Goal: Task Accomplishment & Management: Use online tool/utility

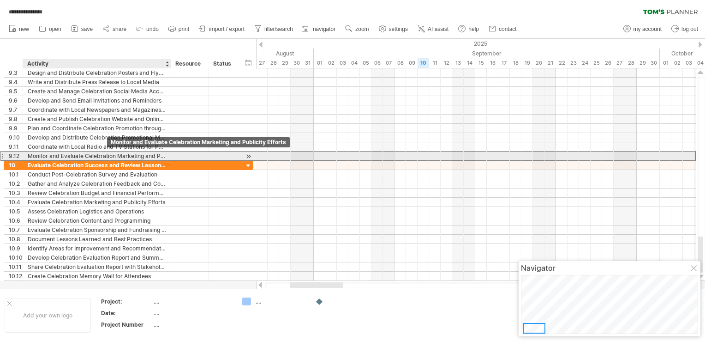
click at [107, 154] on div "Monitor and Evaluate Celebration Marketing and Publicity Efforts" at bounding box center [97, 155] width 138 height 9
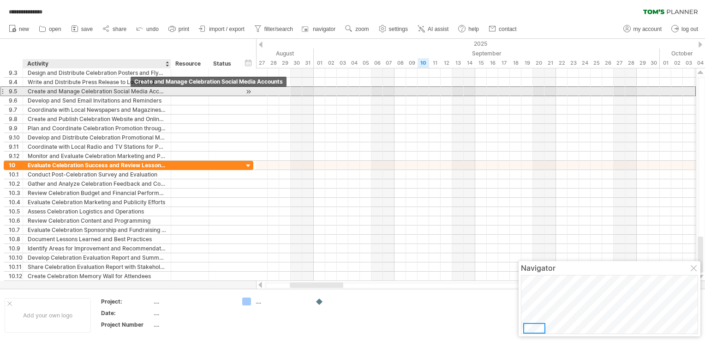
click at [131, 90] on div "Create and Manage Celebration Social Media Accounts" at bounding box center [97, 91] width 138 height 9
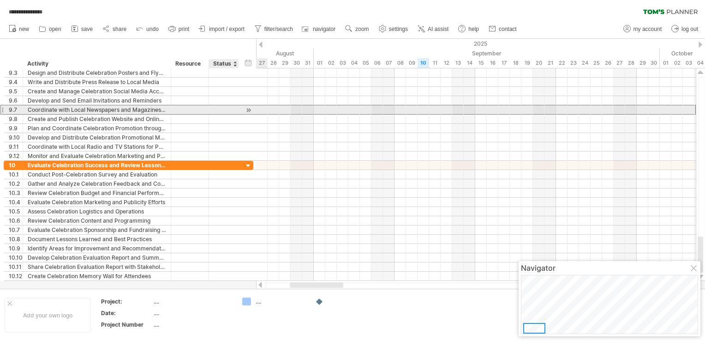
click at [233, 114] on div "**********" at bounding box center [129, 110] width 250 height 10
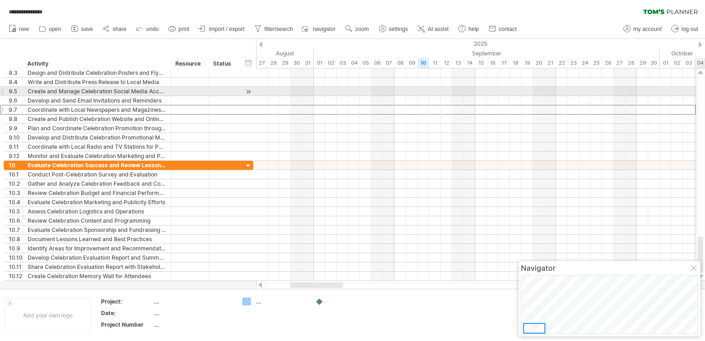
click at [703, 93] on div at bounding box center [701, 174] width 7 height 195
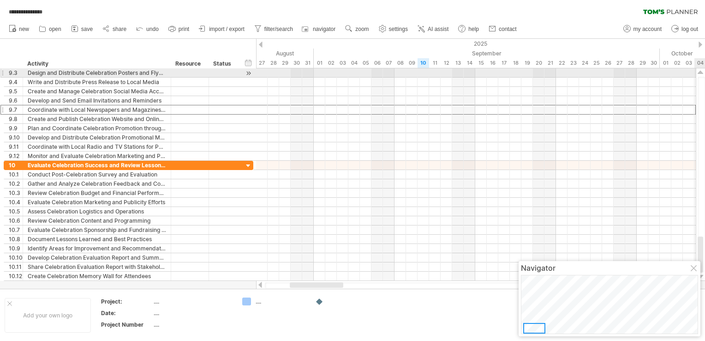
click at [702, 74] on div at bounding box center [701, 72] width 6 height 7
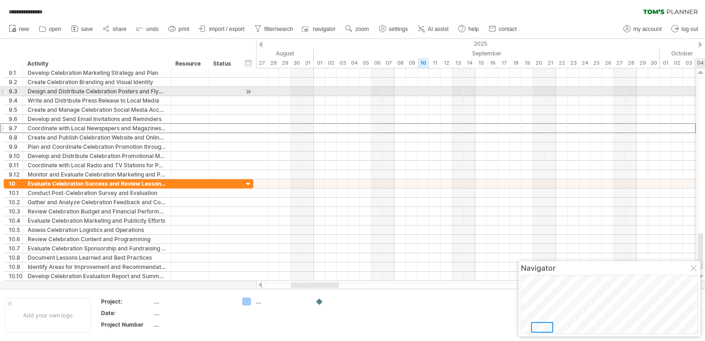
click at [702, 74] on div at bounding box center [701, 72] width 6 height 7
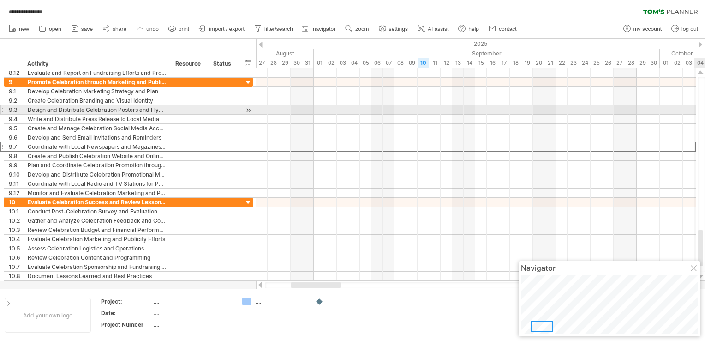
click at [702, 74] on div at bounding box center [701, 72] width 6 height 7
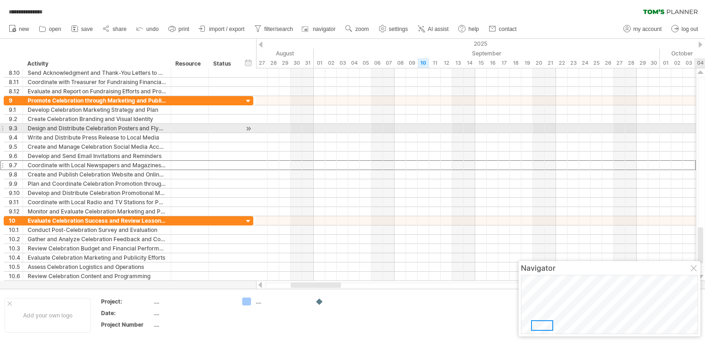
click at [702, 74] on div at bounding box center [701, 72] width 6 height 7
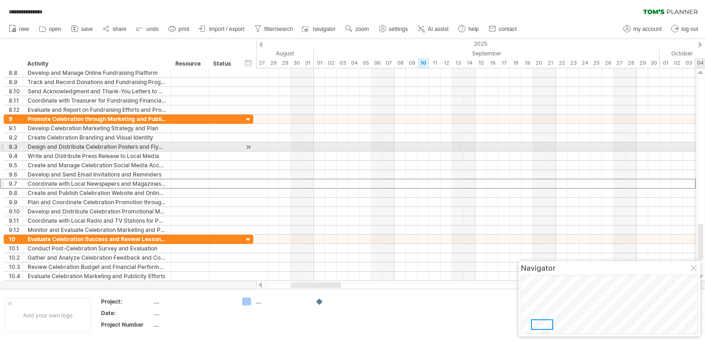
click at [702, 74] on div at bounding box center [701, 72] width 6 height 7
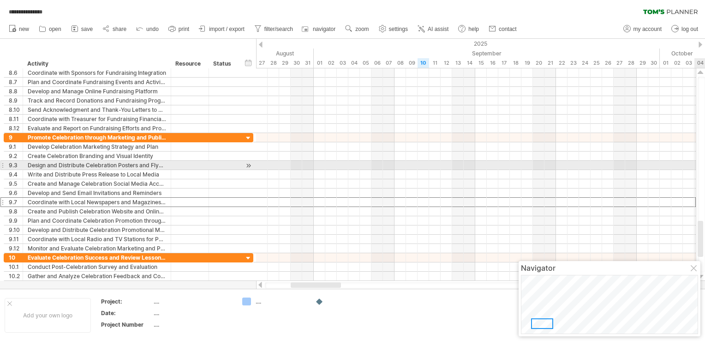
click at [702, 74] on div at bounding box center [701, 72] width 6 height 7
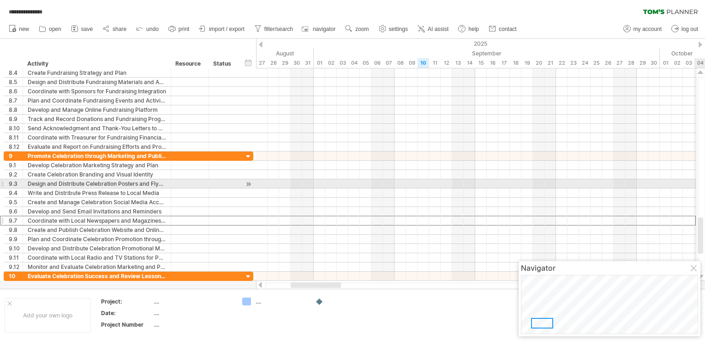
click at [702, 74] on div at bounding box center [701, 72] width 6 height 7
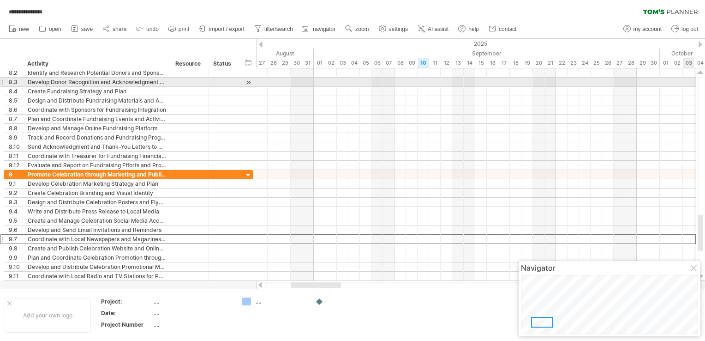
click at [703, 84] on div at bounding box center [701, 174] width 7 height 195
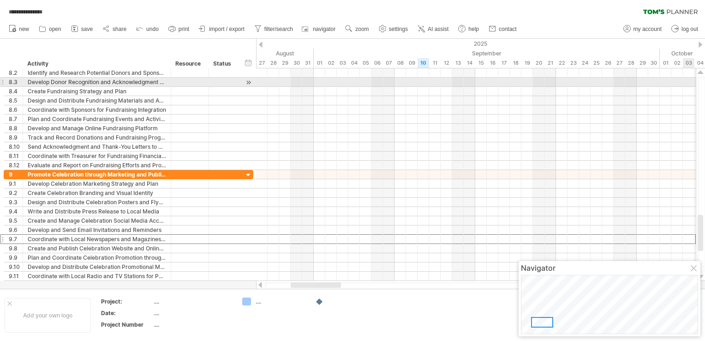
click at [703, 84] on div at bounding box center [701, 174] width 7 height 195
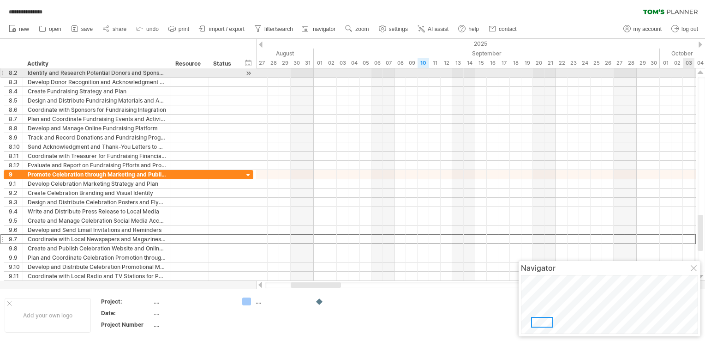
click at [700, 73] on div at bounding box center [701, 72] width 6 height 7
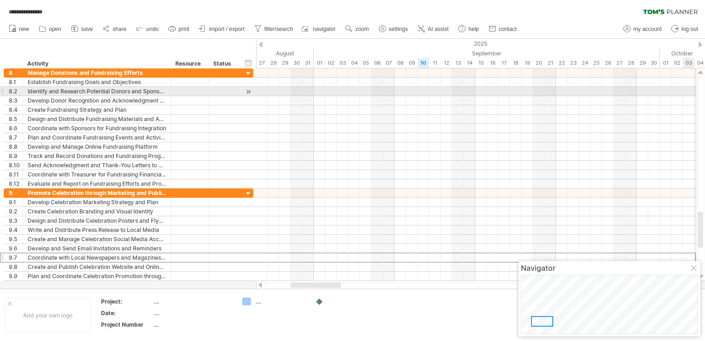
click at [700, 73] on div at bounding box center [701, 72] width 6 height 7
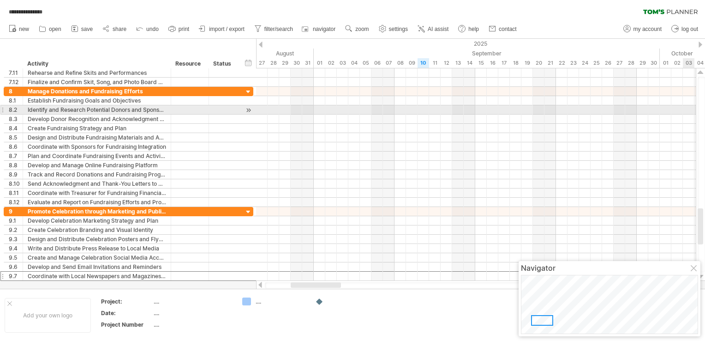
click at [700, 73] on div at bounding box center [701, 72] width 6 height 7
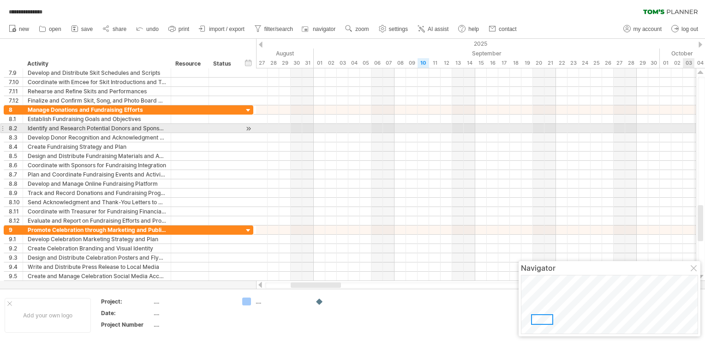
click at [700, 73] on div at bounding box center [701, 72] width 6 height 7
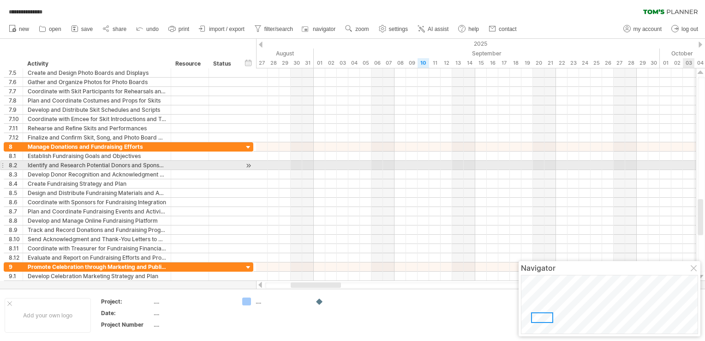
click at [700, 73] on div at bounding box center [701, 72] width 6 height 7
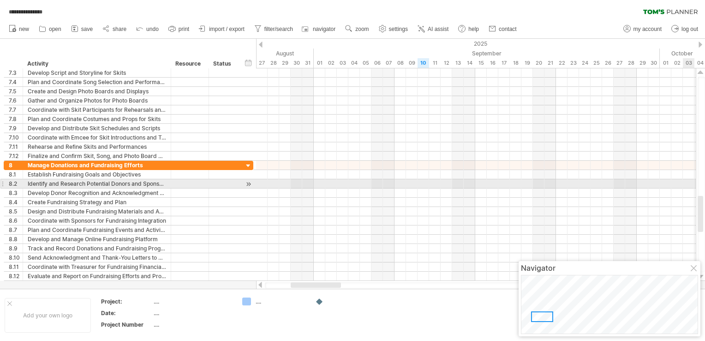
click at [700, 73] on div at bounding box center [701, 72] width 6 height 7
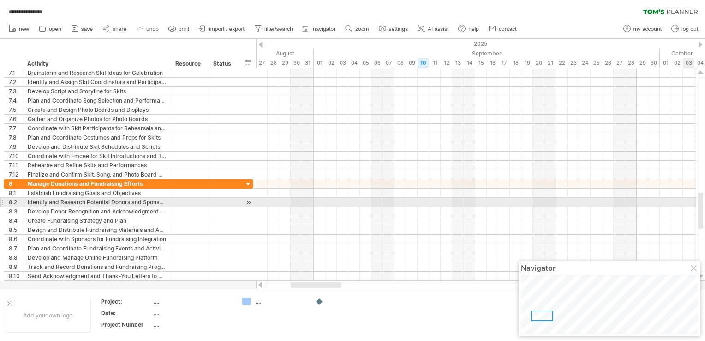
click at [700, 73] on div at bounding box center [701, 72] width 6 height 7
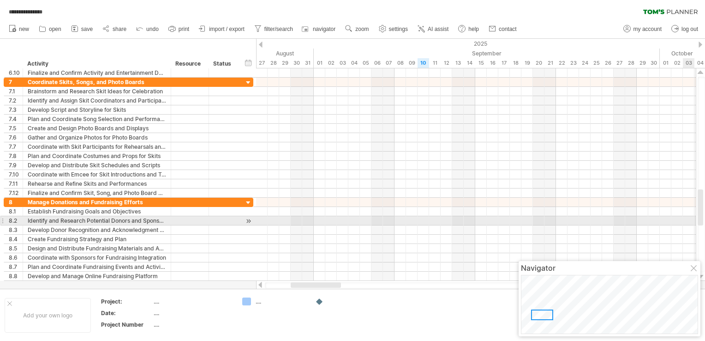
click at [700, 73] on div at bounding box center [701, 72] width 6 height 7
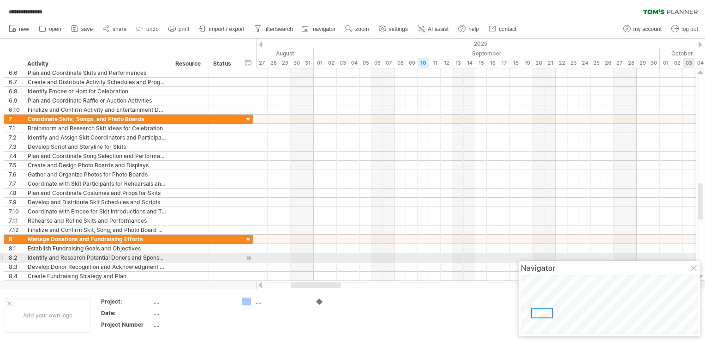
click at [700, 73] on div at bounding box center [701, 72] width 6 height 7
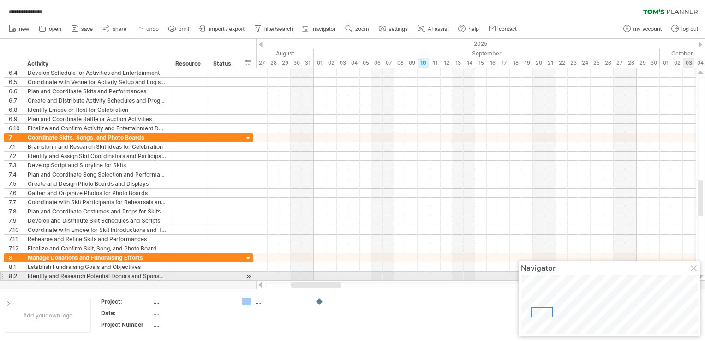
click at [700, 73] on div at bounding box center [701, 72] width 6 height 7
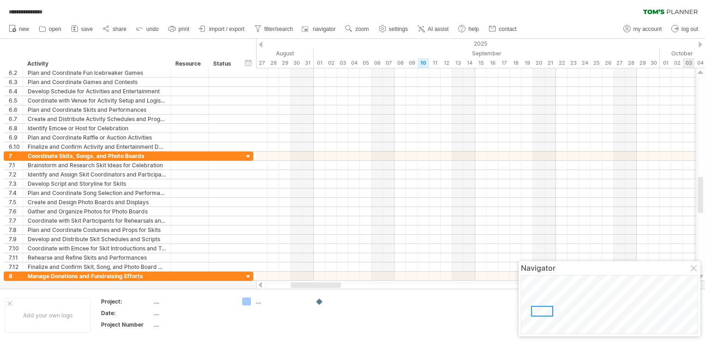
click at [700, 73] on div at bounding box center [701, 72] width 6 height 7
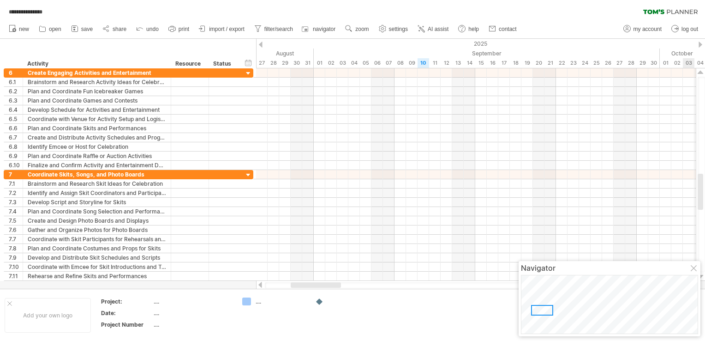
click at [700, 73] on div at bounding box center [701, 72] width 6 height 7
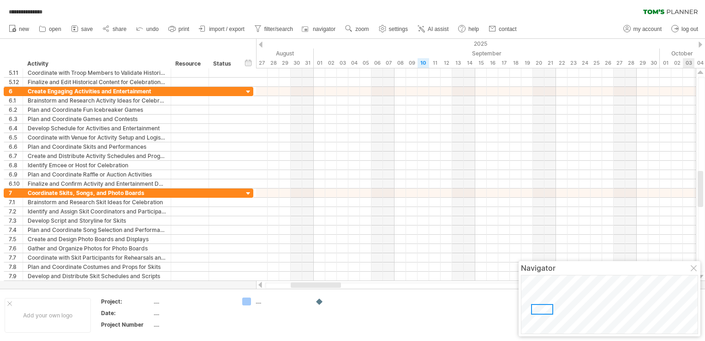
click at [700, 73] on div at bounding box center [701, 72] width 6 height 7
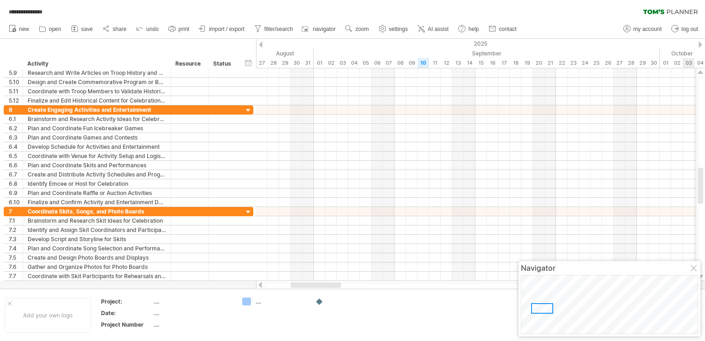
click at [700, 73] on div at bounding box center [701, 72] width 6 height 7
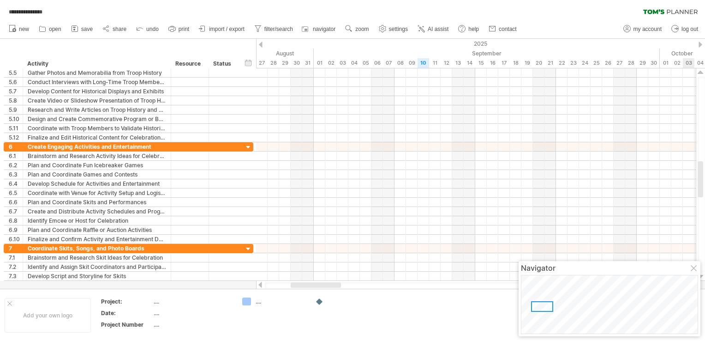
click at [700, 73] on div at bounding box center [701, 72] width 6 height 7
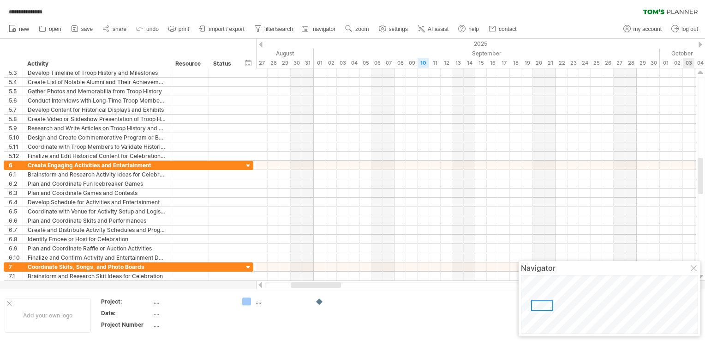
click at [700, 73] on div at bounding box center [701, 72] width 6 height 7
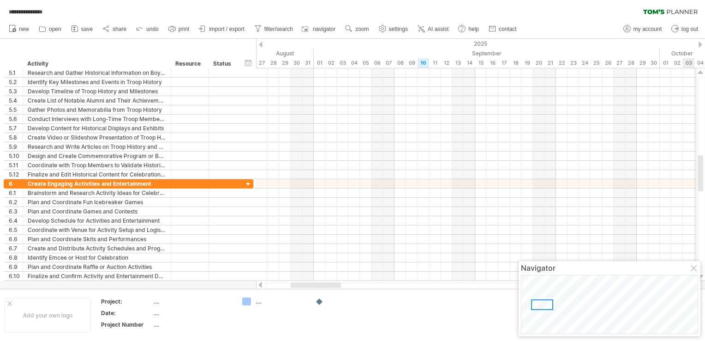
click at [700, 73] on div at bounding box center [701, 72] width 6 height 7
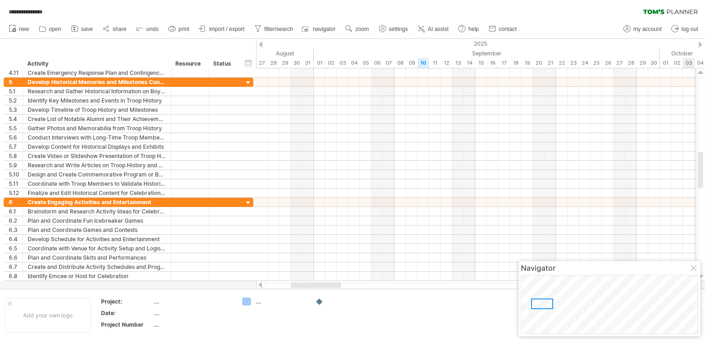
click at [700, 73] on div at bounding box center [701, 72] width 6 height 7
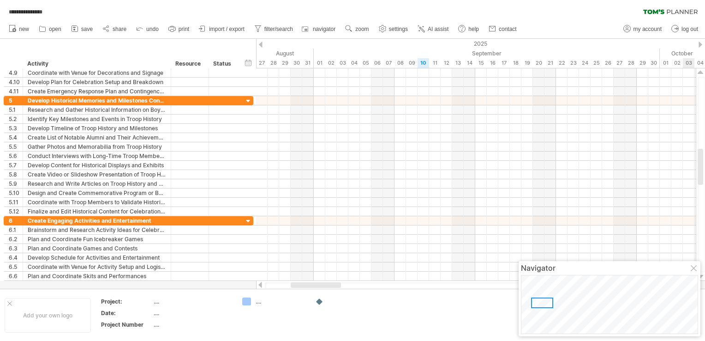
click at [700, 73] on div at bounding box center [701, 72] width 6 height 7
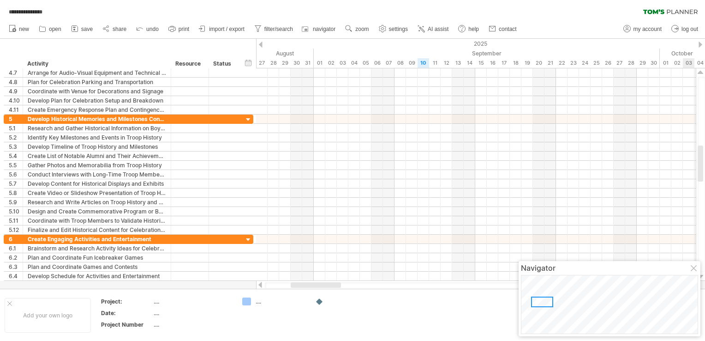
click at [700, 73] on div at bounding box center [701, 72] width 6 height 7
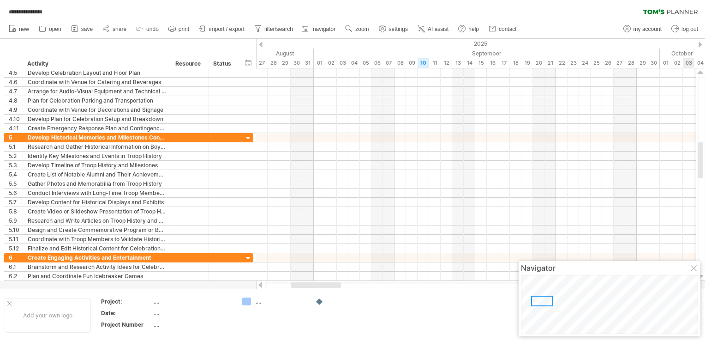
click at [700, 73] on div at bounding box center [701, 72] width 6 height 7
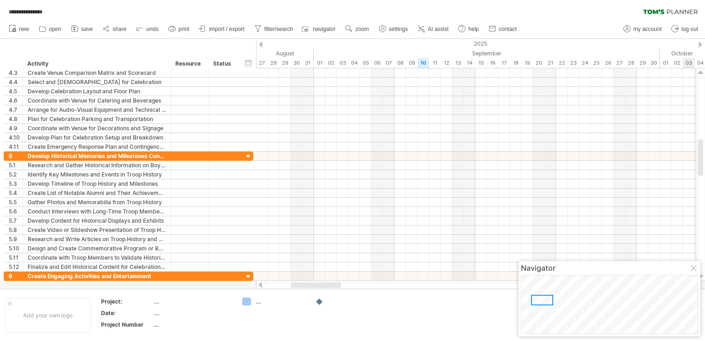
click at [700, 73] on div at bounding box center [701, 72] width 6 height 7
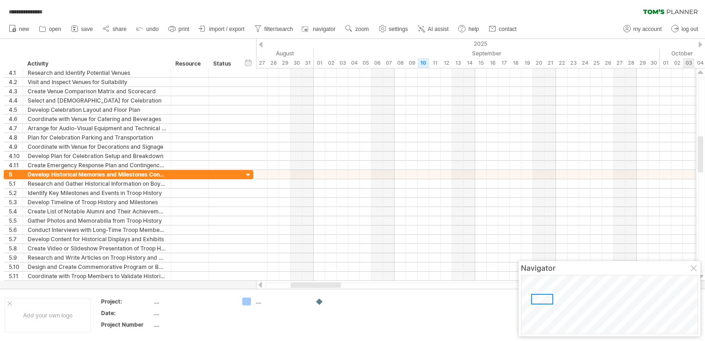
click at [700, 73] on div at bounding box center [701, 72] width 6 height 7
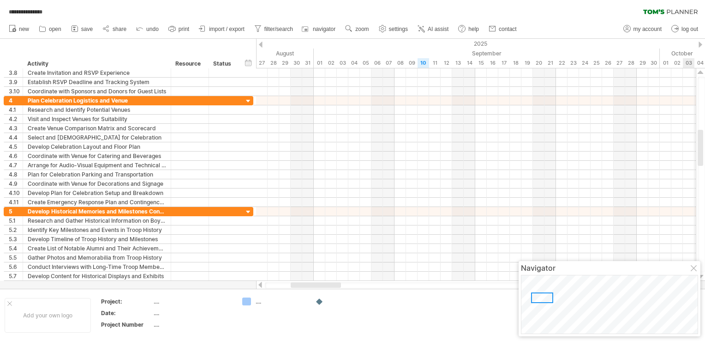
click at [700, 73] on div at bounding box center [701, 72] width 6 height 7
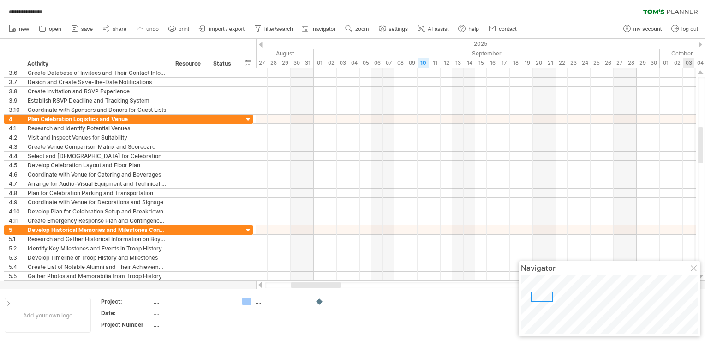
click at [700, 73] on div at bounding box center [701, 72] width 6 height 7
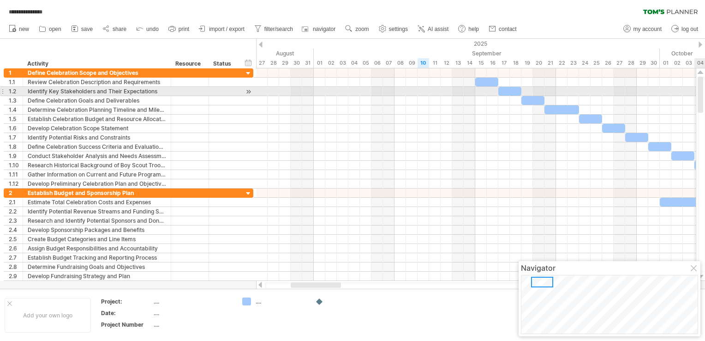
drag, startPoint x: 701, startPoint y: 153, endPoint x: 703, endPoint y: 87, distance: 65.6
click at [703, 87] on div at bounding box center [701, 174] width 7 height 195
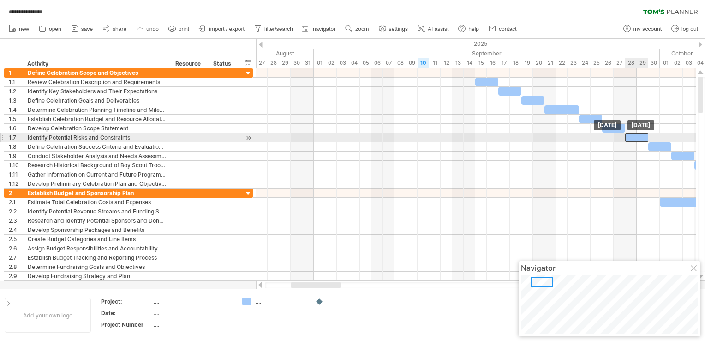
click at [635, 136] on div at bounding box center [636, 137] width 23 height 9
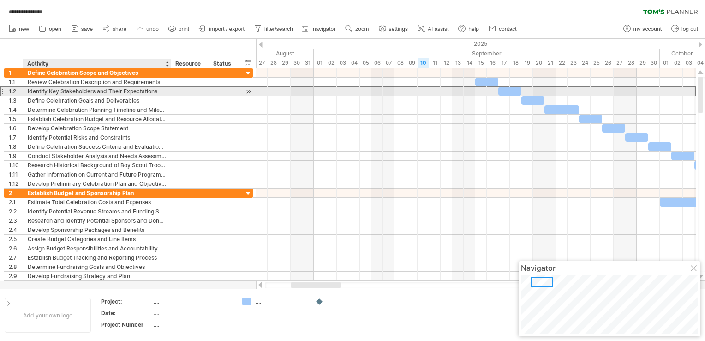
click at [49, 90] on div "Identify Key Stakeholders and Their Expectations" at bounding box center [97, 91] width 138 height 9
click at [49, 90] on input "**********" at bounding box center [97, 91] width 138 height 9
click at [39, 91] on input "**********" at bounding box center [97, 91] width 138 height 9
type input "**********"
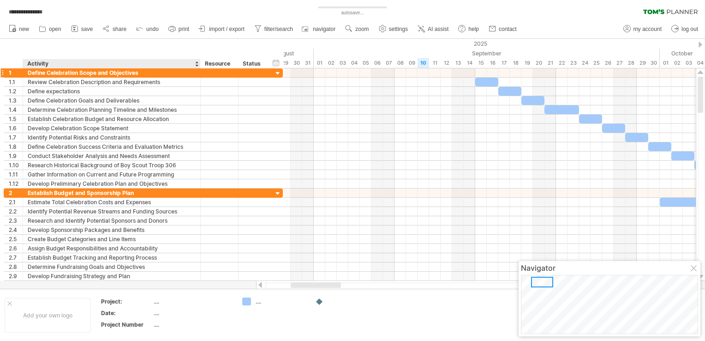
drag, startPoint x: 169, startPoint y: 60, endPoint x: 198, endPoint y: 70, distance: 30.7
click at [198, 70] on div "**********" at bounding box center [352, 170] width 705 height 341
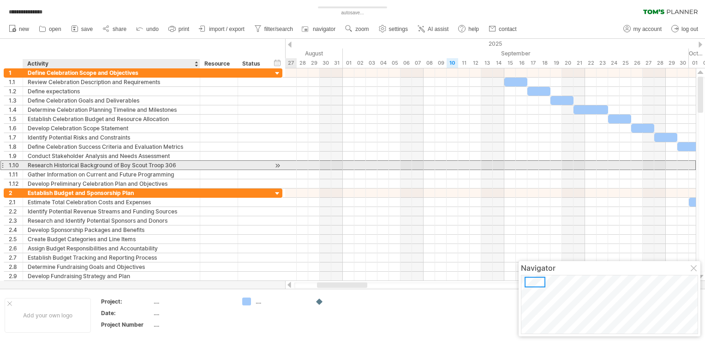
click at [129, 166] on div "Research Historical Background of Boy Scout Troop 306" at bounding box center [112, 165] width 168 height 9
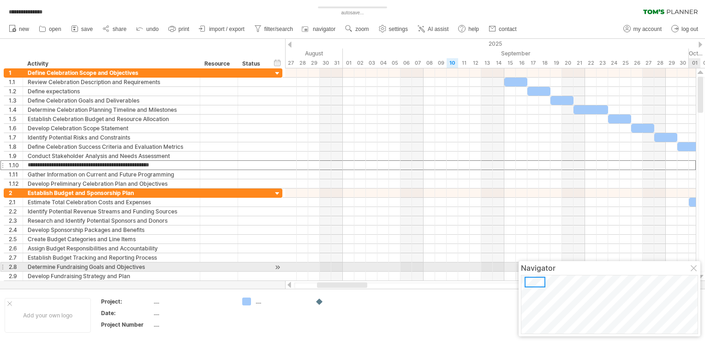
click at [693, 269] on div at bounding box center [694, 268] width 7 height 7
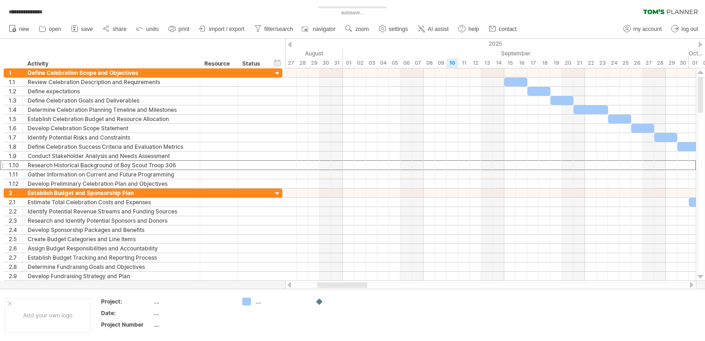
click at [691, 284] on div at bounding box center [691, 285] width 7 height 6
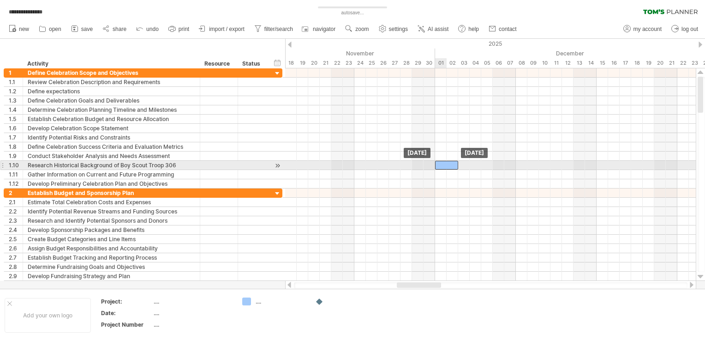
drag, startPoint x: 622, startPoint y: 163, endPoint x: 449, endPoint y: 164, distance: 173.6
click at [449, 164] on div at bounding box center [446, 165] width 23 height 9
click at [448, 163] on div at bounding box center [446, 165] width 23 height 9
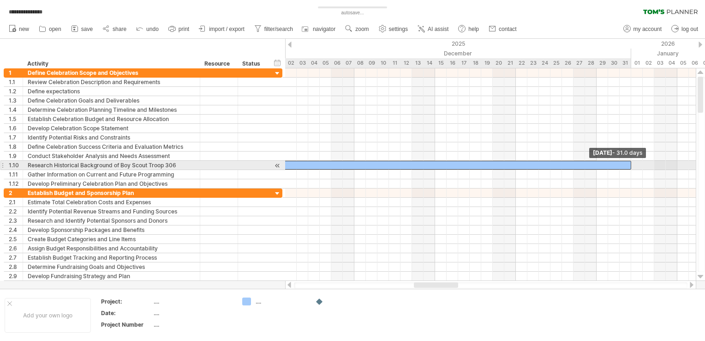
drag, startPoint x: 458, startPoint y: 162, endPoint x: 632, endPoint y: 162, distance: 173.6
click at [632, 162] on span at bounding box center [632, 165] width 4 height 9
